Goal: Transaction & Acquisition: Purchase product/service

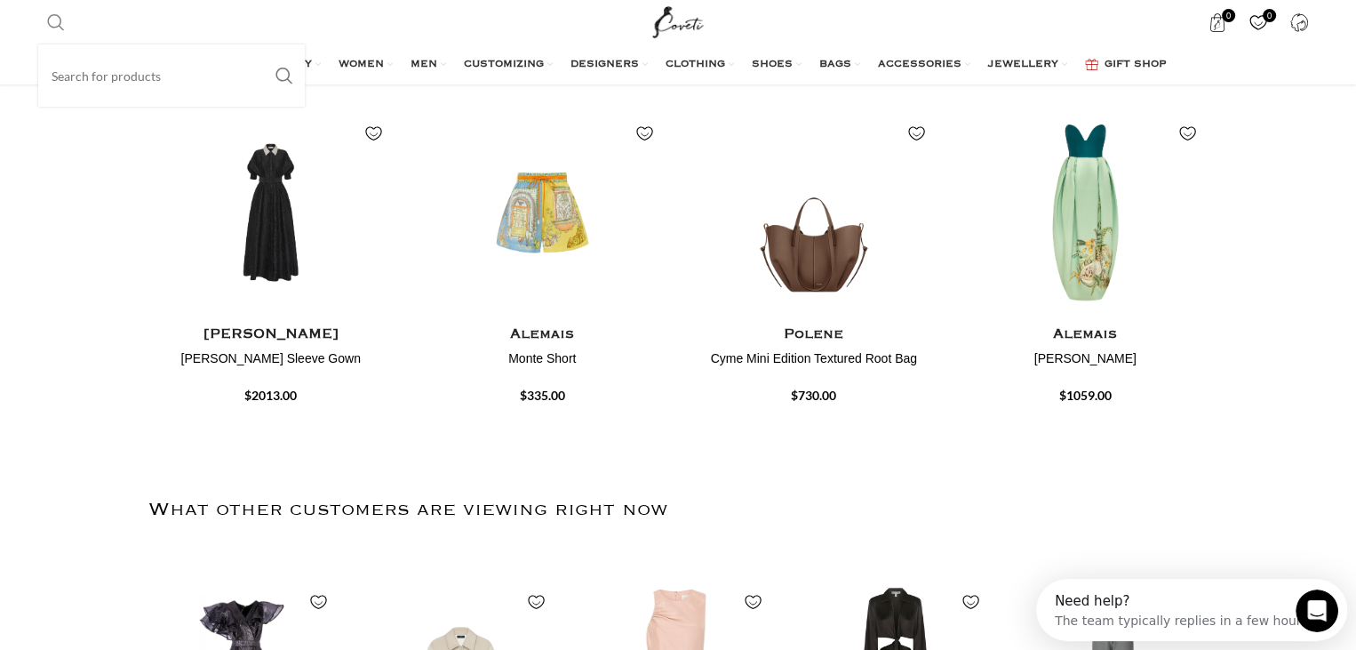
click at [42, 18] on link "Search" at bounding box center [56, 22] width 36 height 36
click at [90, 77] on input "Search" at bounding box center [171, 75] width 267 height 62
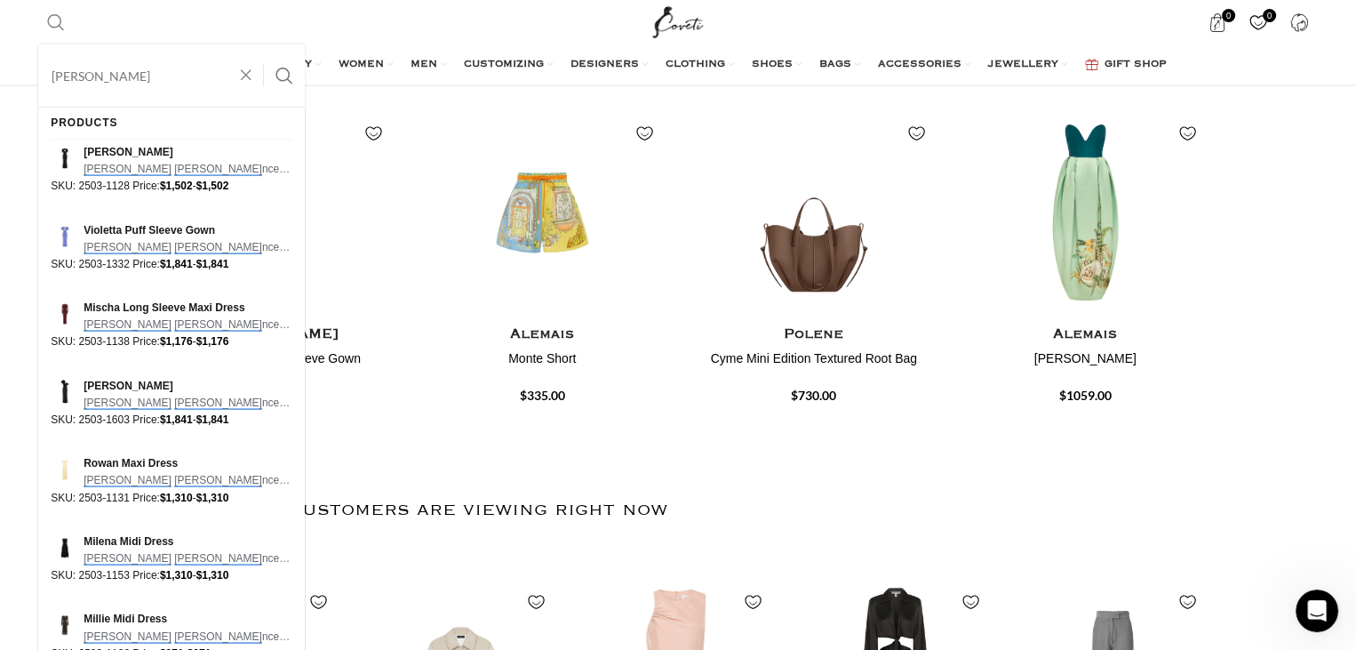
type input "[PERSON_NAME]"
click at [264, 44] on button "Search" at bounding box center [284, 75] width 41 height 62
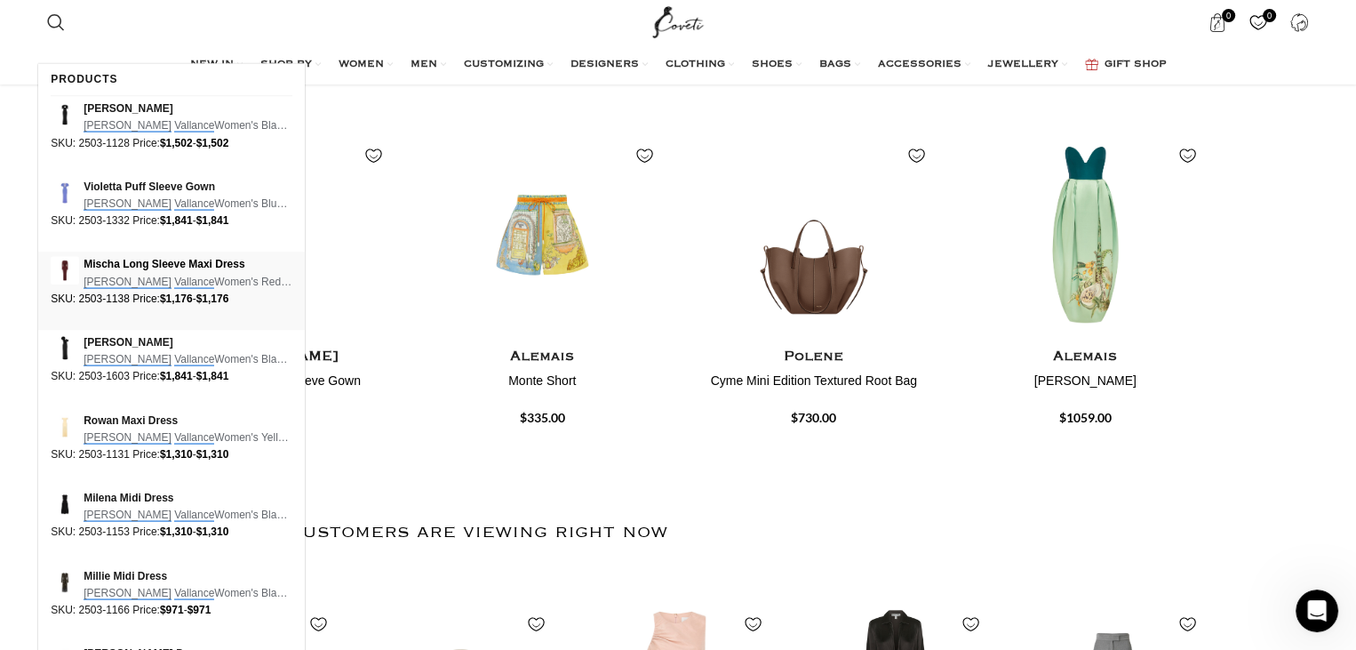
scroll to position [1066, 0]
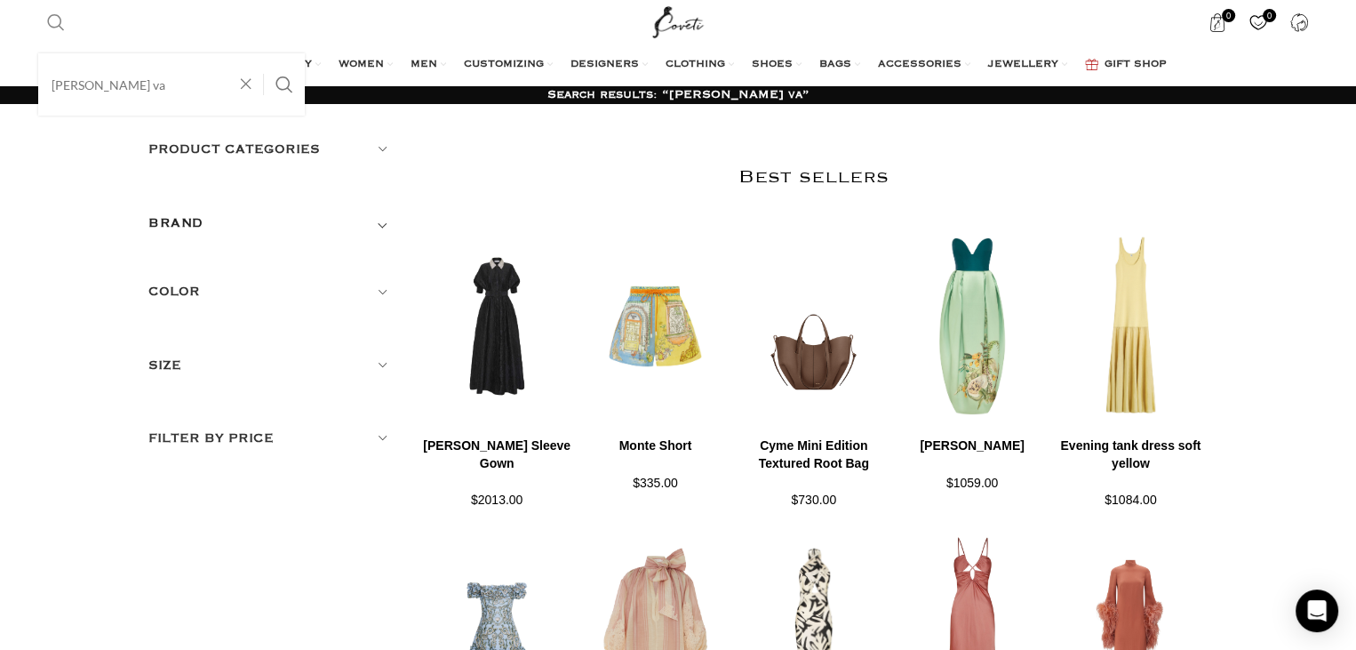
click at [130, 93] on input "[PERSON_NAME] va" at bounding box center [171, 84] width 267 height 62
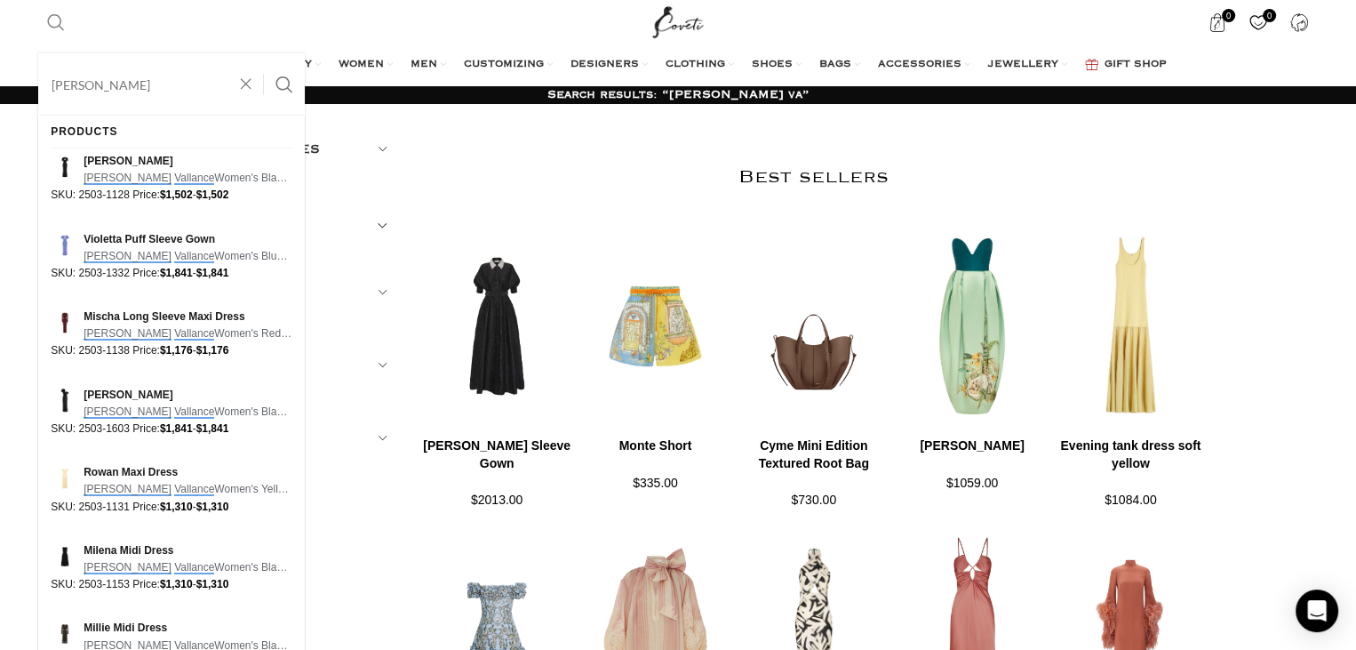
type input "[PERSON_NAME]"
click at [264, 53] on button "Search" at bounding box center [284, 84] width 41 height 62
click at [285, 82] on button "Search" at bounding box center [284, 84] width 41 height 62
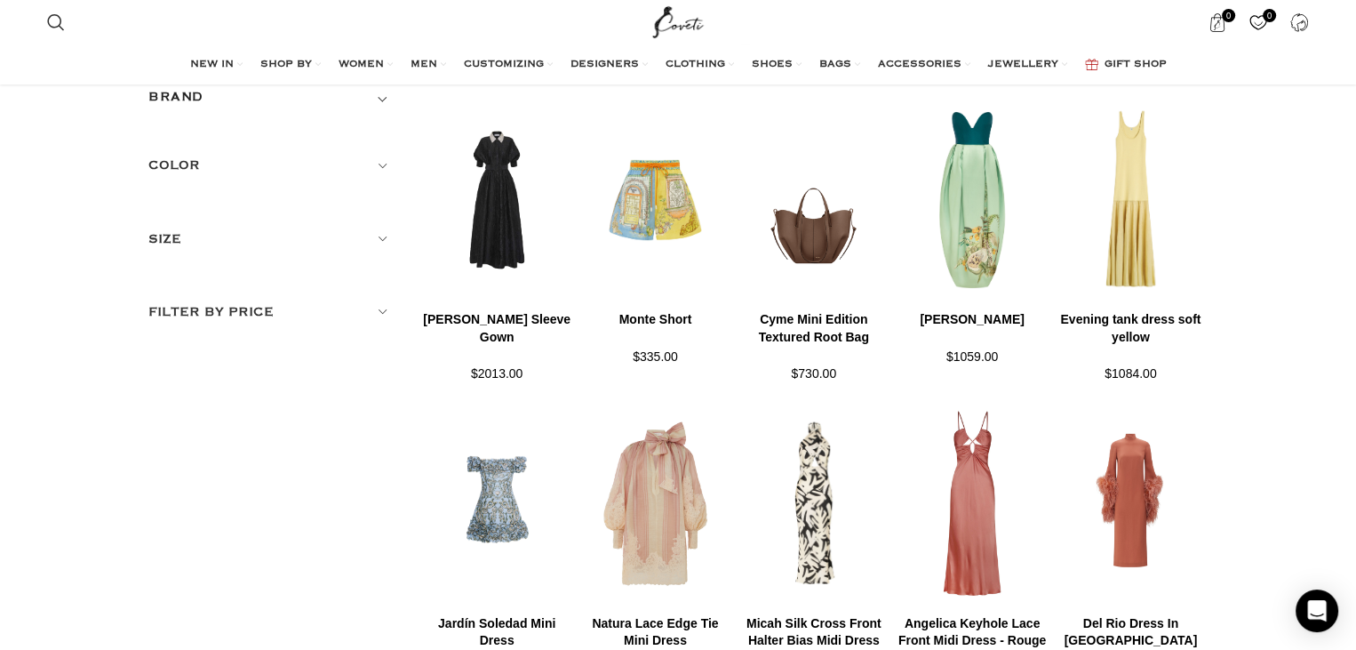
scroll to position [89, 0]
